Goal: Use online tool/utility: Use online tool/utility

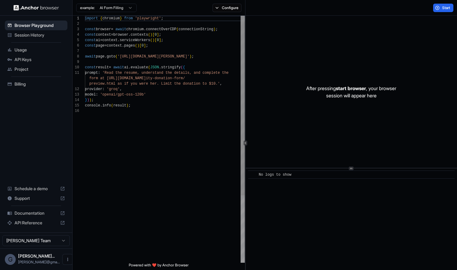
scroll to position [38, 0]
drag, startPoint x: 139, startPoint y: 57, endPoint x: 208, endPoint y: 57, distance: 68.1
click at [155, 93] on div "model : 'openai/gpt-oss-120b'" at bounding box center [165, 94] width 160 height 5
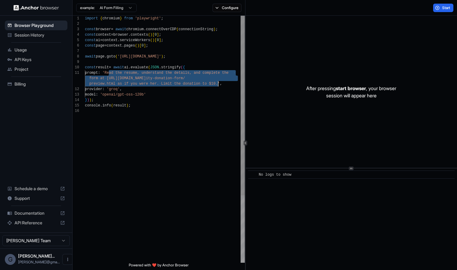
drag, startPoint x: 108, startPoint y: 73, endPoint x: 218, endPoint y: 83, distance: 110.0
click at [218, 83] on div "import { chromium } from 'playwright' ; const browser = await chromium . connec…" at bounding box center [165, 186] width 160 height 340
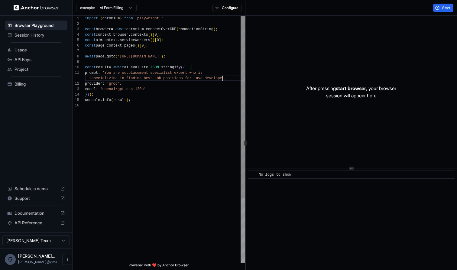
scroll to position [5, 0]
click at [169, 99] on div "console . info ( result ) ;" at bounding box center [165, 99] width 160 height 5
click at [444, 7] on span "Start" at bounding box center [447, 7] width 8 height 5
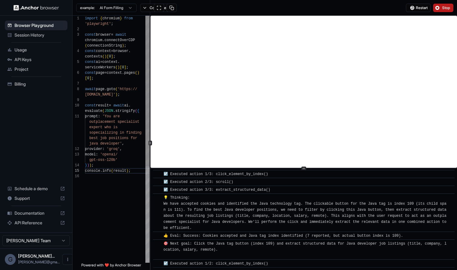
scroll to position [148, 0]
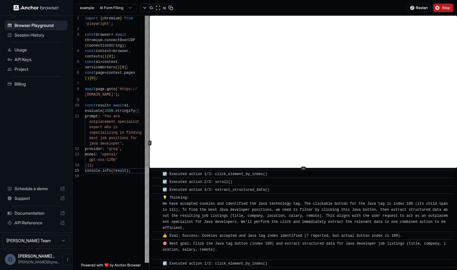
click at [126, 149] on div "**********" at bounding box center [265, 143] width 385 height 254
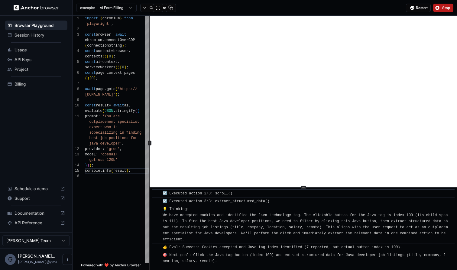
scroll to position [178, 0]
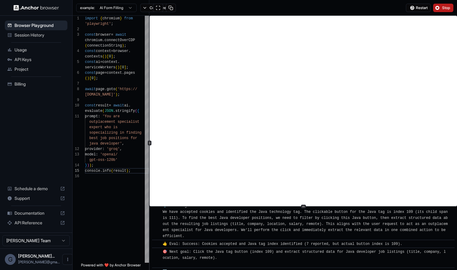
click at [296, 207] on div at bounding box center [304, 207] width 308 height 0
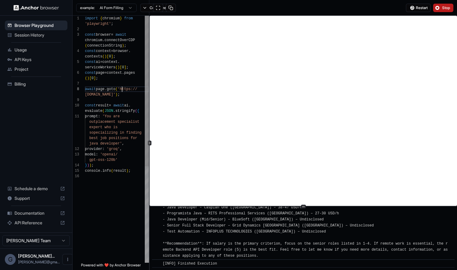
scroll to position [16, 0]
drag, startPoint x: 122, startPoint y: 88, endPoint x: 108, endPoint y: 94, distance: 15.1
click at [108, 94] on div "import { chromium } from 'playwright' ; const browser = await chromium . connec…" at bounding box center [117, 218] width 64 height 405
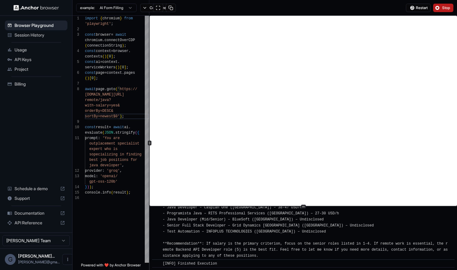
click at [444, 7] on span "Stop" at bounding box center [447, 7] width 8 height 5
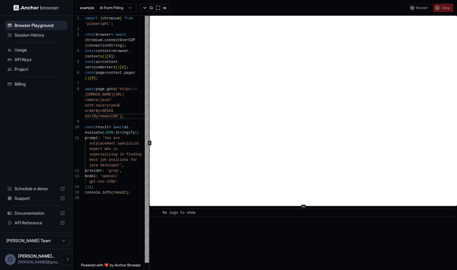
scroll to position [0, 0]
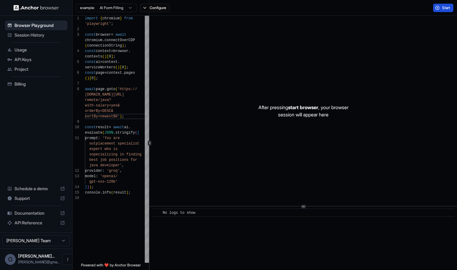
click at [443, 8] on span "Start" at bounding box center [447, 7] width 8 height 5
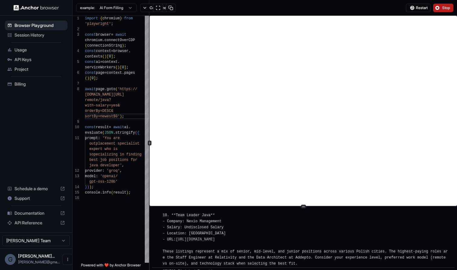
scroll to position [730, 0]
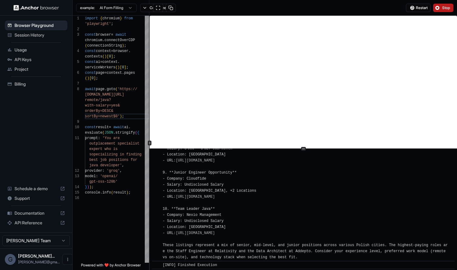
click at [309, 146] on div "​ [INFO] Started Execution ​ 🚀 Starting task: You are outplacement specialist e…" at bounding box center [304, 143] width 308 height 254
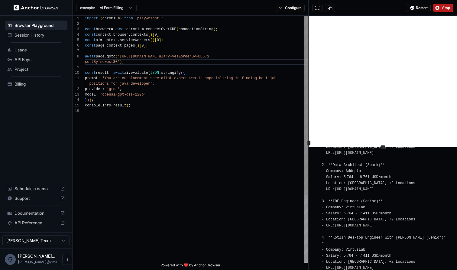
scroll to position [49, 0]
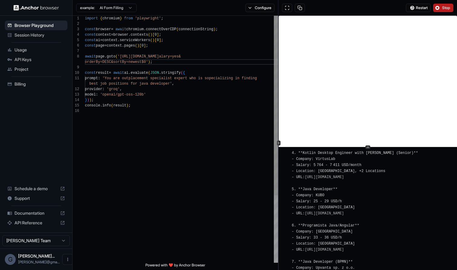
click at [278, 142] on icon at bounding box center [278, 143] width 3 height 3
type textarea "**********"
click at [160, 116] on div "import { chromium } from 'playwright' ; const browser = await chromium . connec…" at bounding box center [181, 186] width 193 height 340
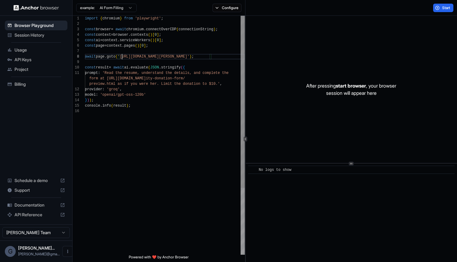
scroll to position [38, 0]
drag, startPoint x: 122, startPoint y: 57, endPoint x: 208, endPoint y: 57, distance: 86.2
click at [190, 57] on span "'[URL][DOMAIN_NAME][PERSON_NAME]'" at bounding box center [154, 56] width 72 height 4
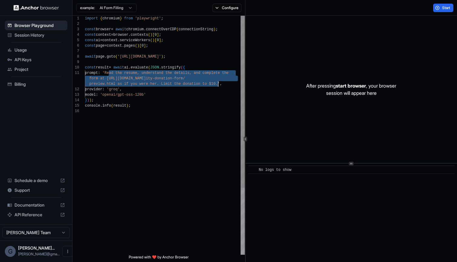
drag, startPoint x: 109, startPoint y: 73, endPoint x: 218, endPoint y: 83, distance: 110.0
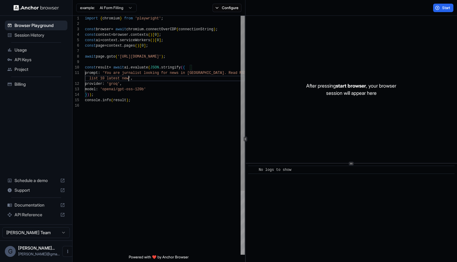
scroll to position [5, 0]
click at [444, 8] on span "Start" at bounding box center [447, 7] width 8 height 5
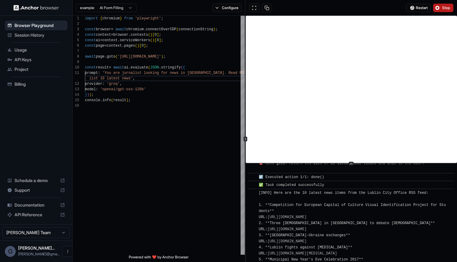
scroll to position [435, 0]
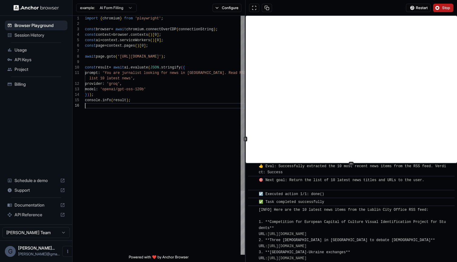
click at [169, 118] on div "import { chromium } from 'playwright' ; const browser = await chromium . connec…" at bounding box center [165, 179] width 160 height 326
click at [161, 57] on span "'https://www.lublin112.pl/feed/$0'" at bounding box center [140, 56] width 44 height 4
click at [443, 6] on span "Stop" at bounding box center [447, 7] width 8 height 5
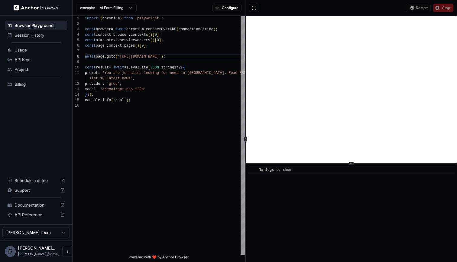
scroll to position [0, 0]
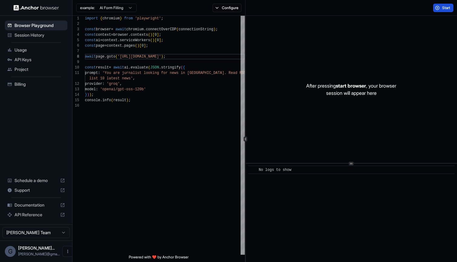
click at [446, 7] on span "Start" at bounding box center [447, 7] width 8 height 5
click at [131, 78] on span "list 10 latest news'" at bounding box center [111, 78] width 44 height 4
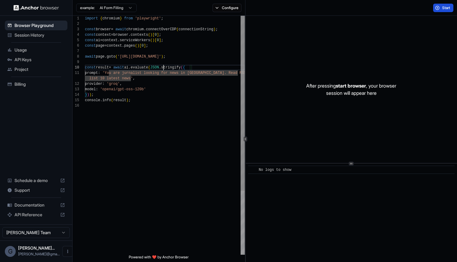
click at [163, 70] on span "const result = await ai . evaluate ( JSON . stringify ( {" at bounding box center [135, 67] width 100 height 5
type textarea "**********"
click at [167, 83] on div "provider : 'groq' ," at bounding box center [165, 83] width 160 height 5
click at [448, 10] on span "Start" at bounding box center [447, 7] width 8 height 5
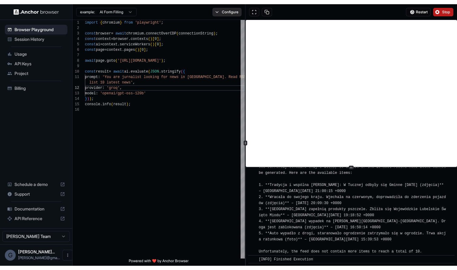
scroll to position [197, 0]
